Goal: Task Accomplishment & Management: Use online tool/utility

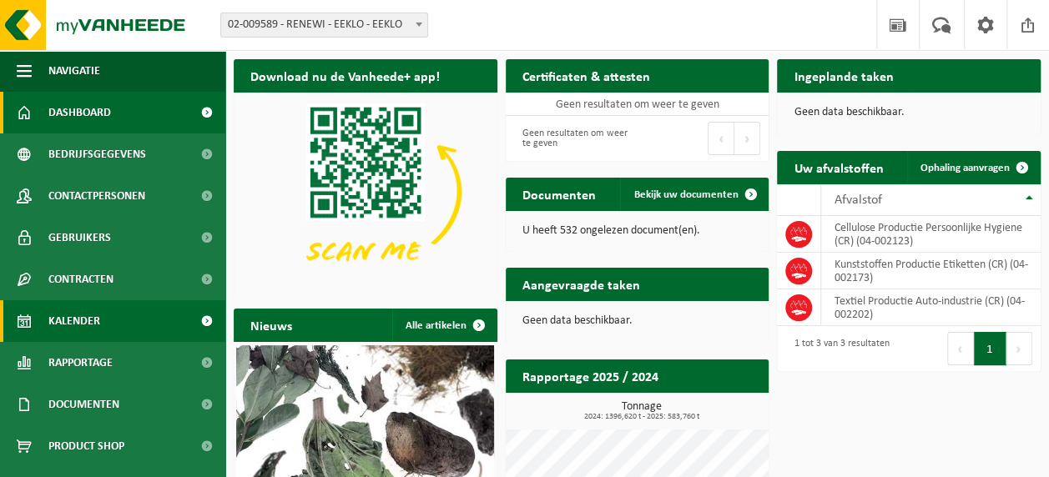
click at [100, 309] on link "Kalender" at bounding box center [112, 321] width 225 height 42
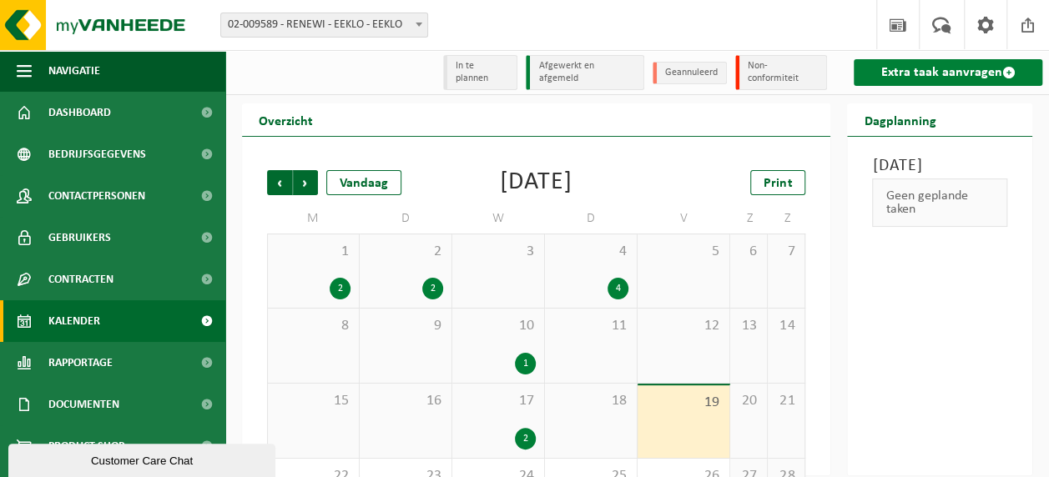
click at [941, 77] on link "Extra taak aanvragen" at bounding box center [948, 72] width 189 height 27
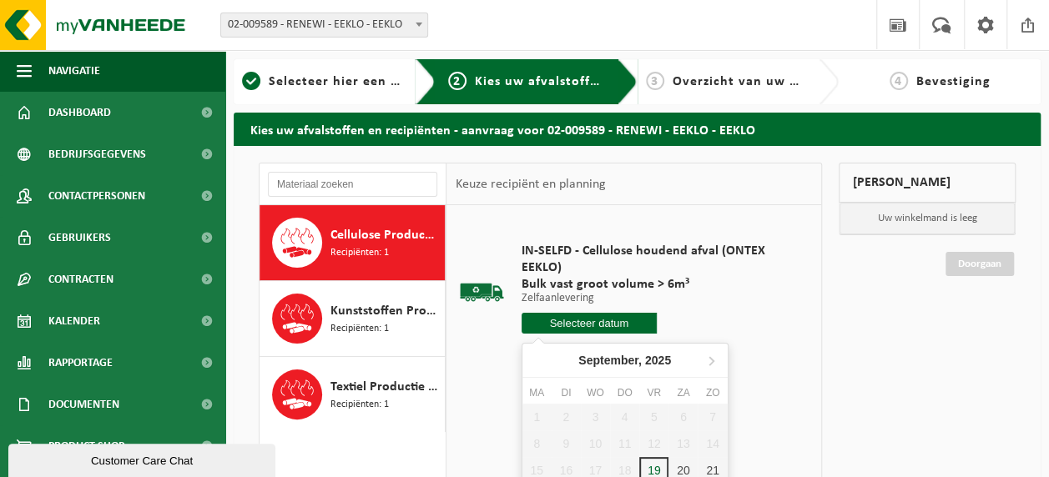
click at [623, 325] on input "text" at bounding box center [588, 323] width 135 height 21
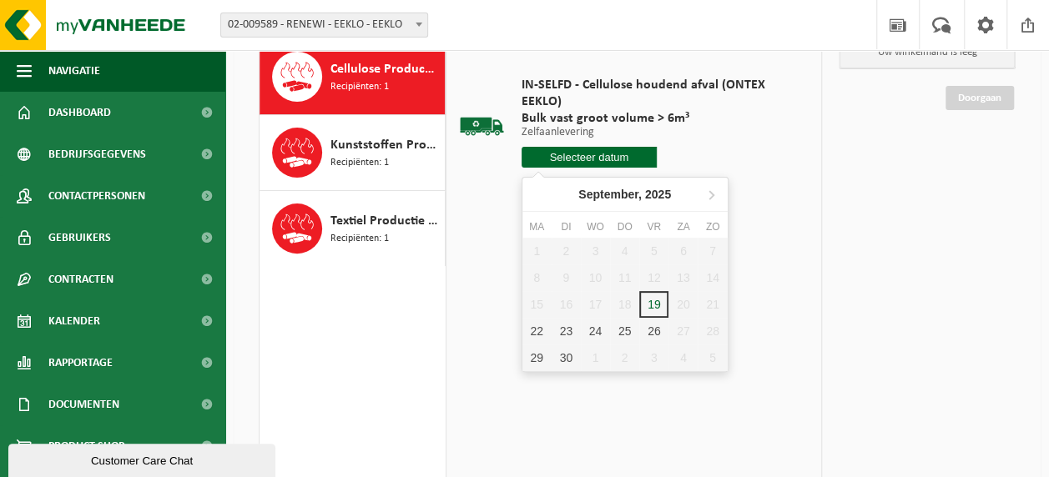
scroll to position [167, 0]
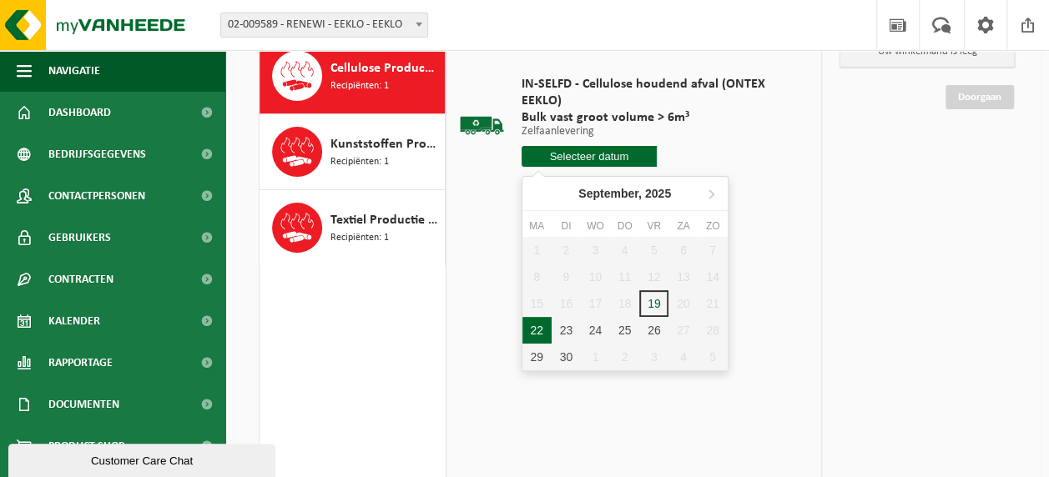
click at [547, 329] on div "22" at bounding box center [536, 330] width 29 height 27
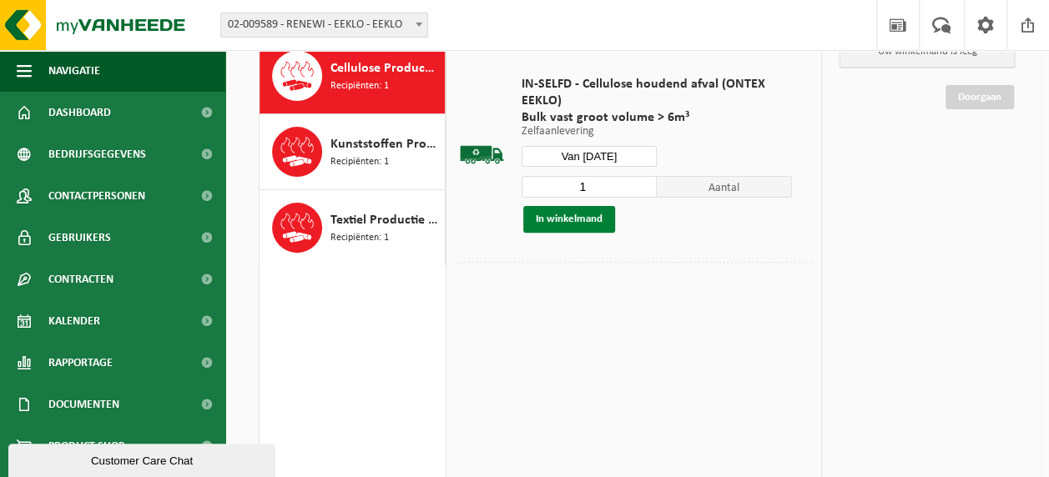
click at [580, 224] on button "In winkelmand" at bounding box center [569, 219] width 92 height 27
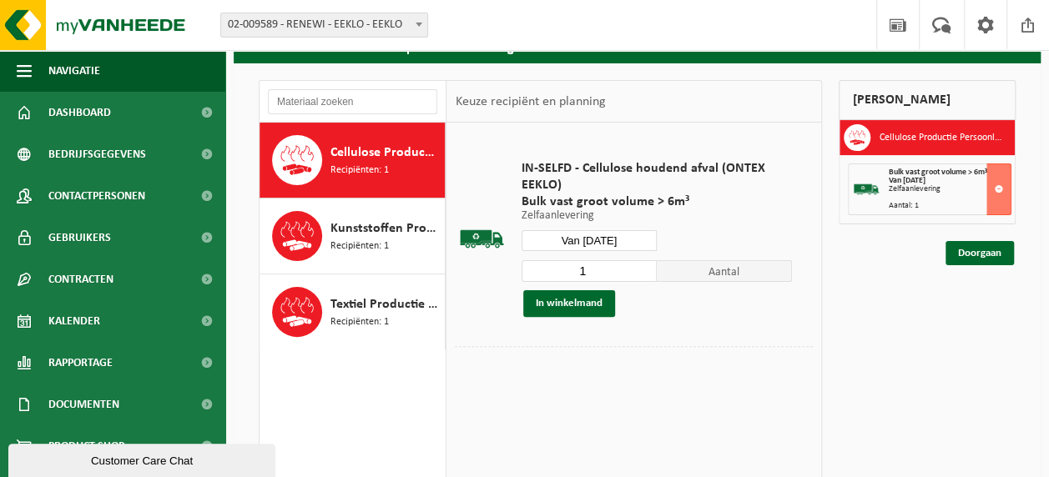
scroll to position [83, 0]
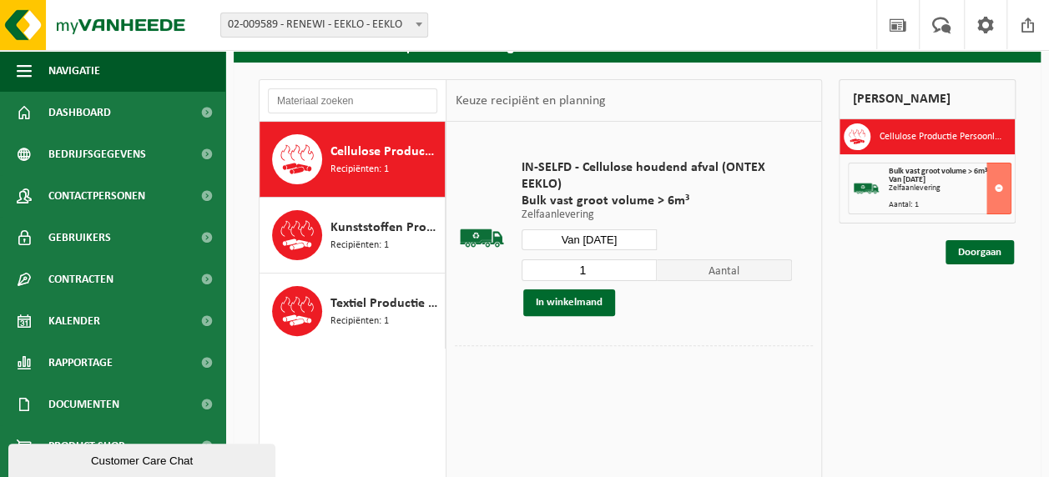
click at [631, 236] on input "Van [DATE]" at bounding box center [588, 239] width 135 height 21
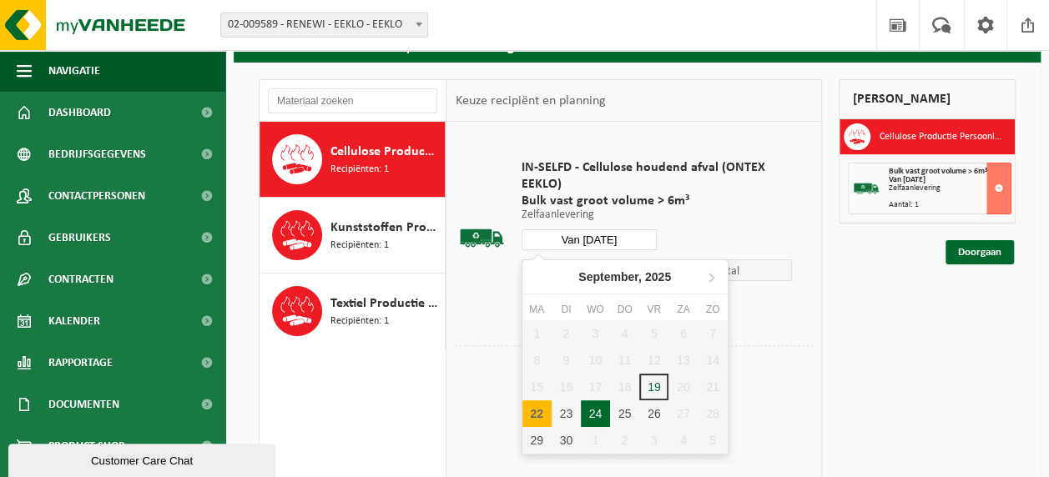
click at [598, 407] on div "24" at bounding box center [595, 413] width 29 height 27
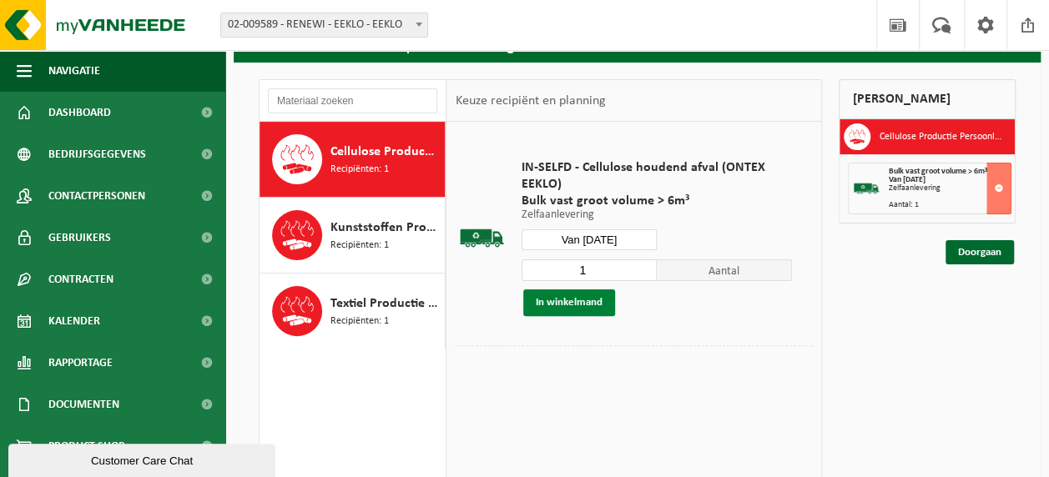
click at [582, 305] on button "In winkelmand" at bounding box center [569, 303] width 92 height 27
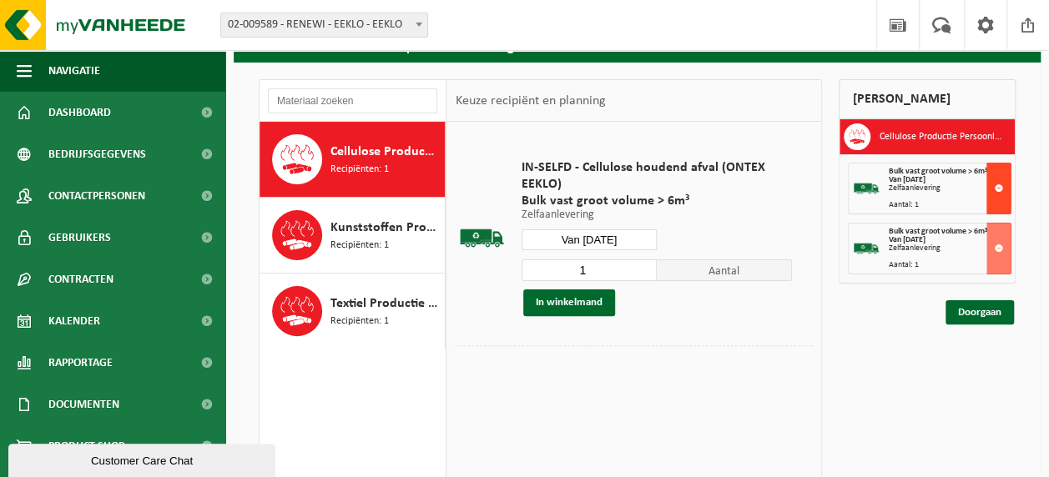
click at [1000, 184] on button at bounding box center [998, 189] width 25 height 52
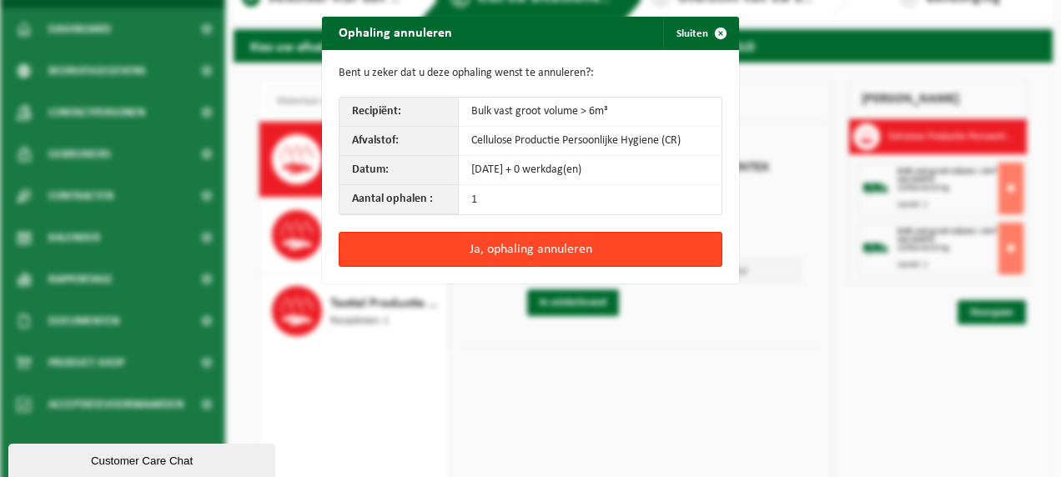
click at [521, 252] on button "Ja, ophaling annuleren" at bounding box center [531, 249] width 384 height 35
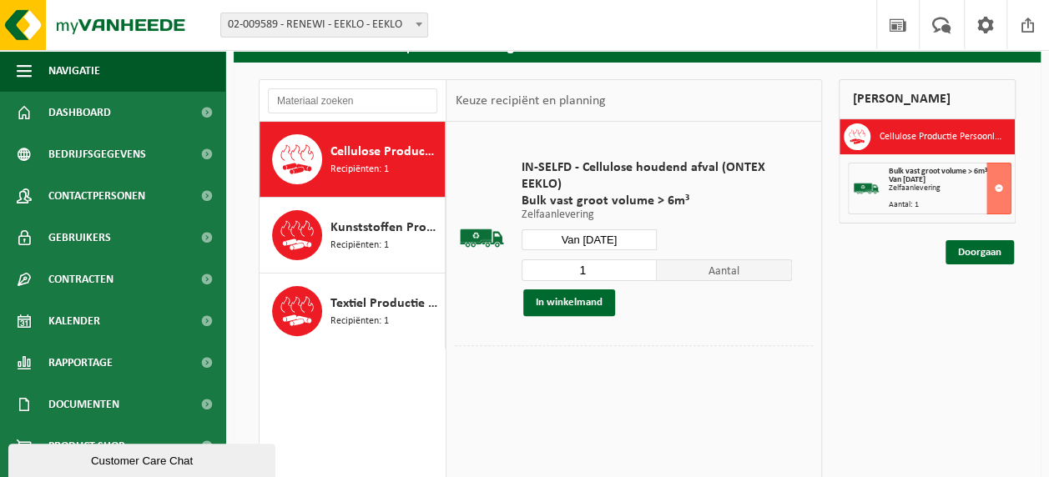
click at [598, 237] on input "Van [DATE]" at bounding box center [588, 239] width 135 height 21
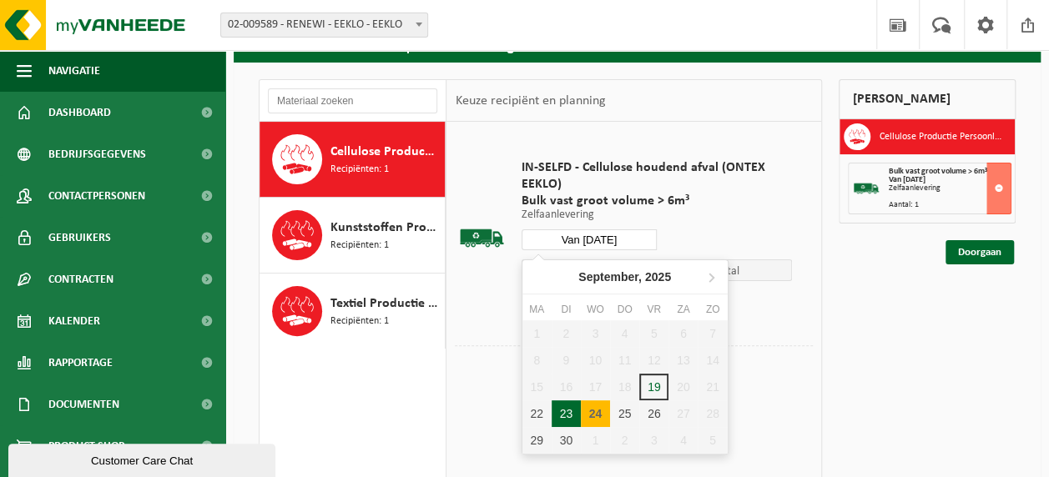
click at [565, 411] on div "23" at bounding box center [566, 413] width 29 height 27
type input "Van [DATE]"
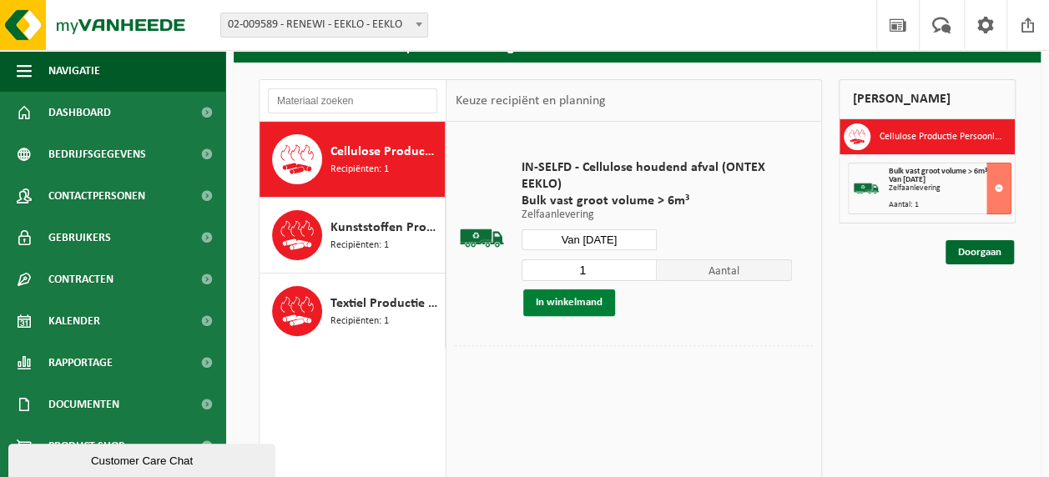
click at [586, 305] on button "In winkelmand" at bounding box center [569, 303] width 92 height 27
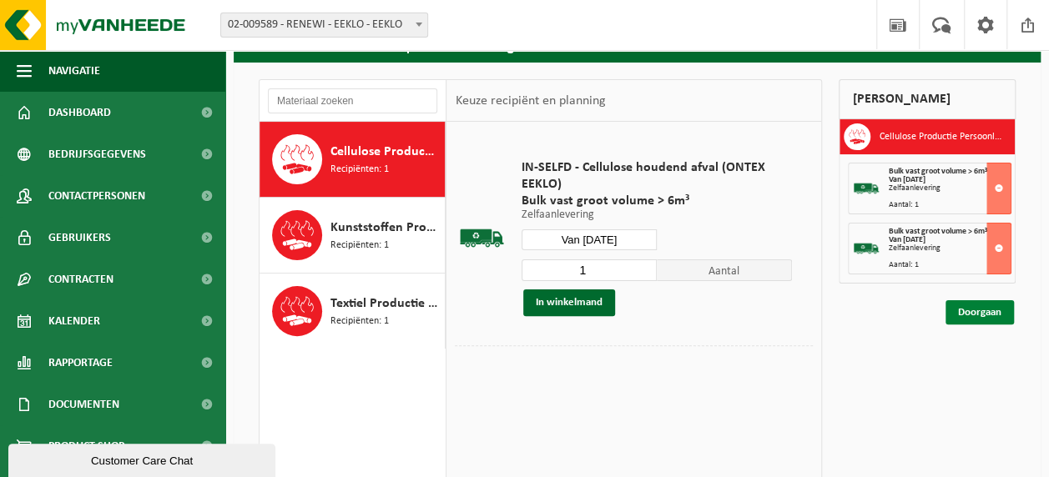
click at [976, 315] on link "Doorgaan" at bounding box center [979, 312] width 68 height 24
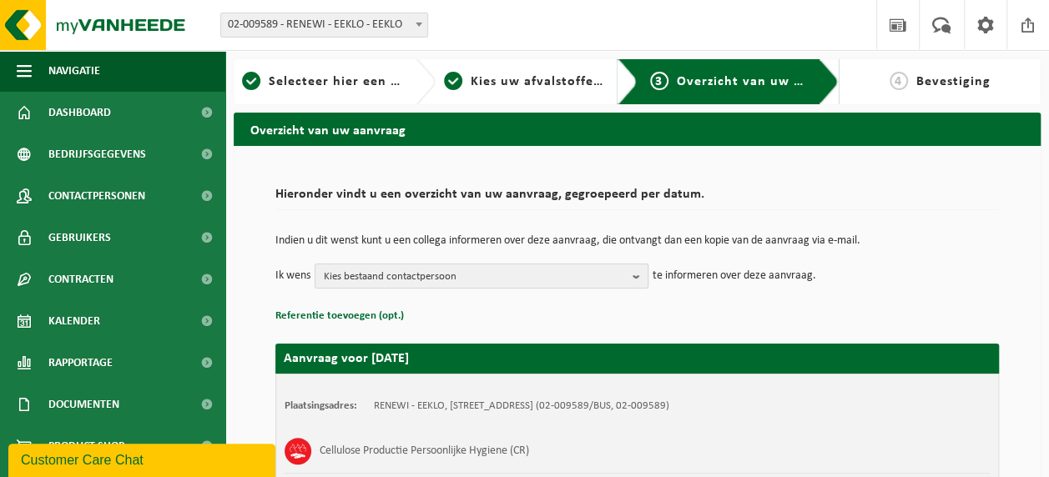
click at [537, 268] on span "Kies bestaand contactpersoon" at bounding box center [475, 276] width 302 height 25
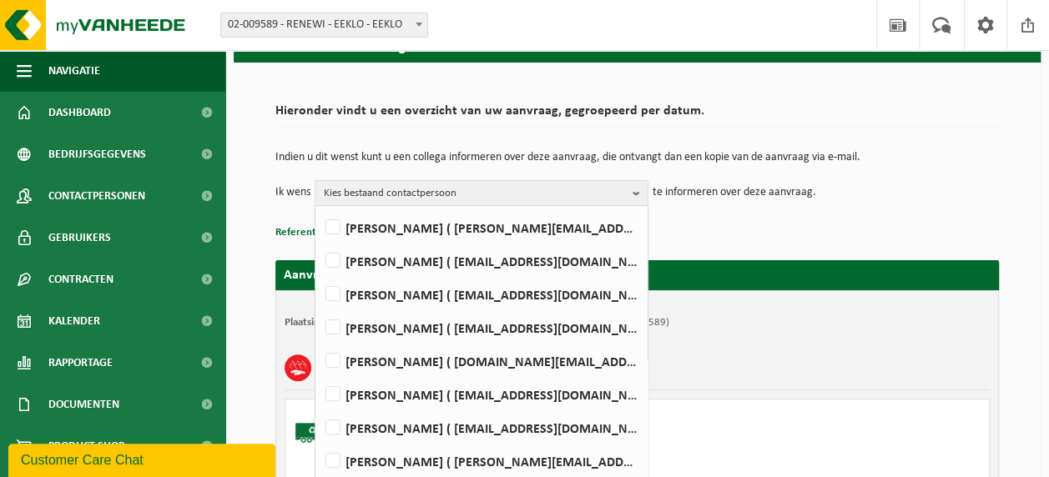
scroll to position [83, 0]
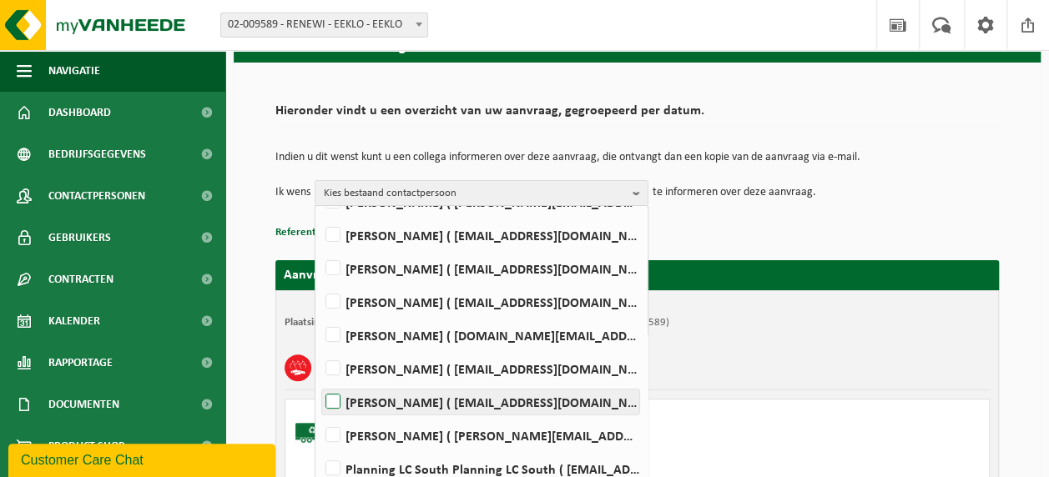
click at [409, 403] on label "BIRGIT HEEMSKERK ( administratie.eeklo@renewi.com )" at bounding box center [480, 402] width 317 height 25
click at [320, 381] on input "BIRGIT HEEMSKERK ( administratie.eeklo@renewi.com )" at bounding box center [319, 380] width 1 height 1
checkbox input "true"
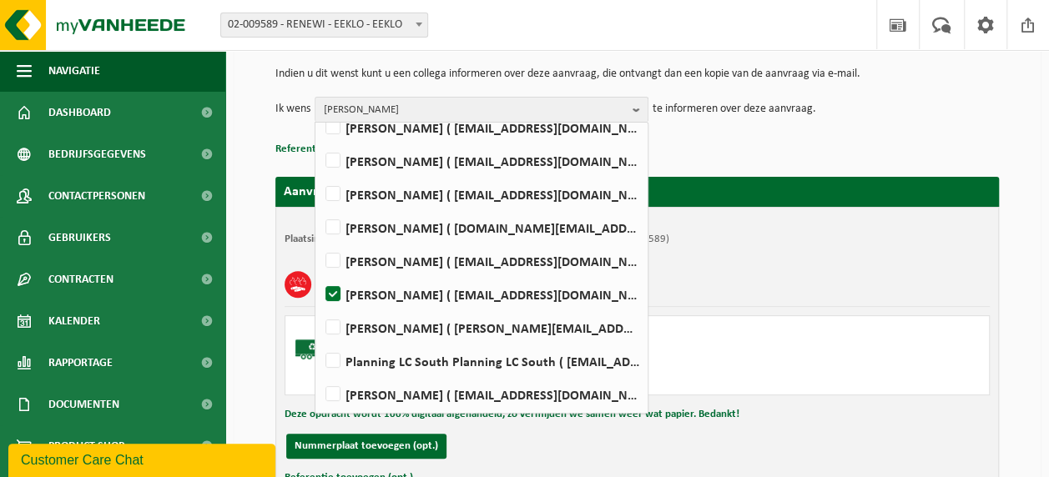
scroll to position [24, 0]
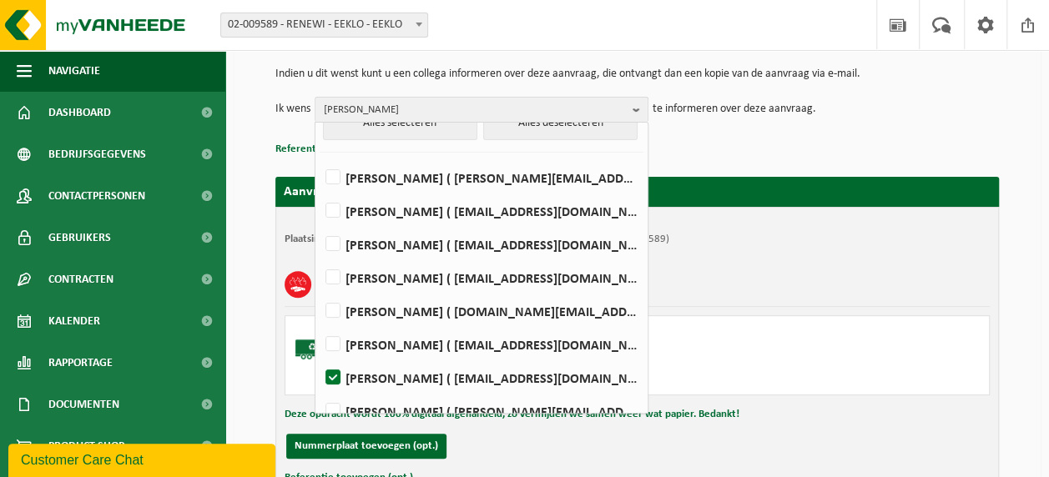
click at [849, 280] on div "Cellulose Productie Persoonlijke Hygiene (CR)" at bounding box center [637, 284] width 705 height 43
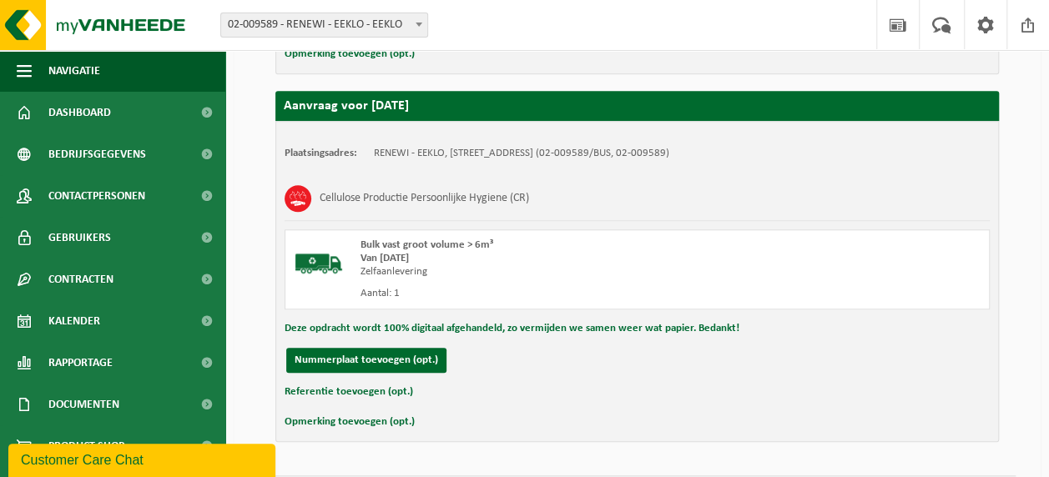
scroll to position [666, 0]
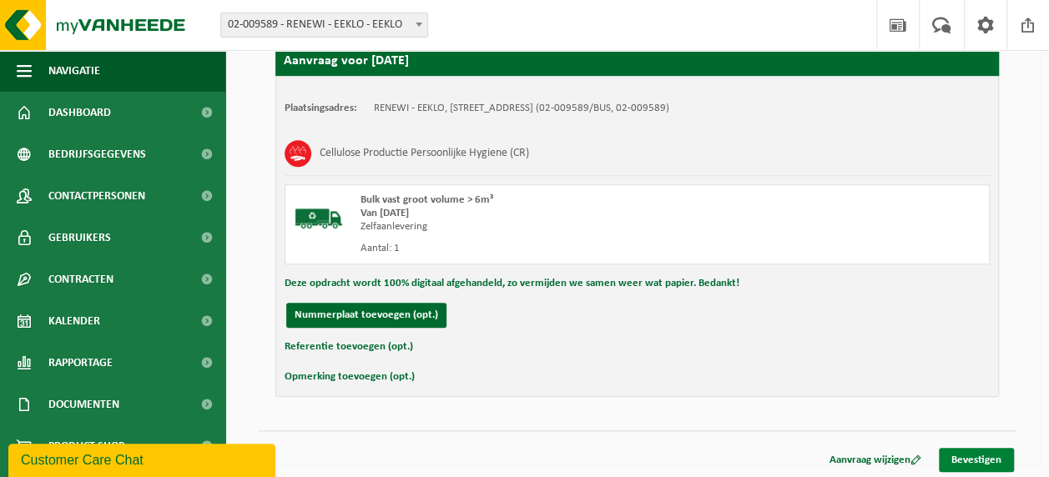
click at [990, 460] on link "Bevestigen" at bounding box center [976, 460] width 75 height 24
